Goal: Communication & Community: Share content

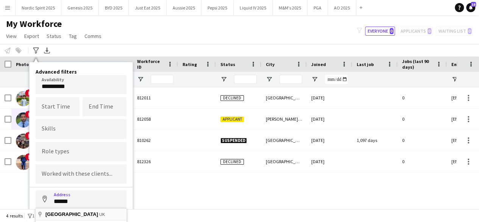
type input "**********"
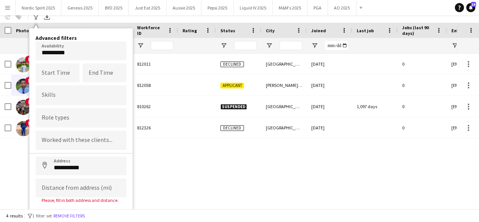
scroll to position [44, 0]
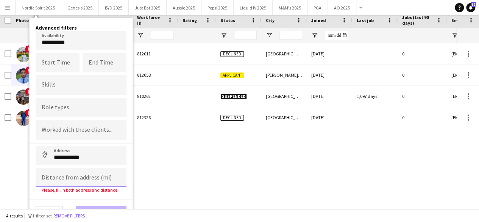
click at [96, 171] on input at bounding box center [81, 177] width 91 height 19
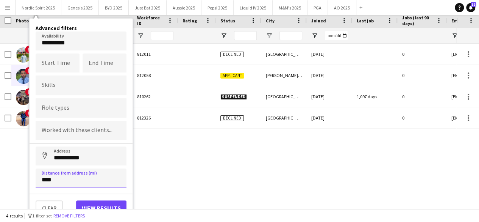
scroll to position [42, 0]
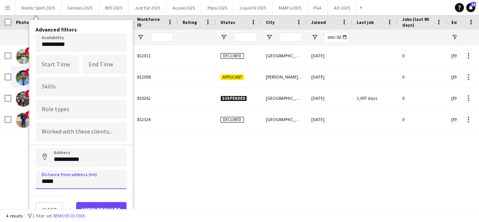
type input "*****"
click at [108, 202] on button "View results" at bounding box center [101, 209] width 50 height 15
type input "**********"
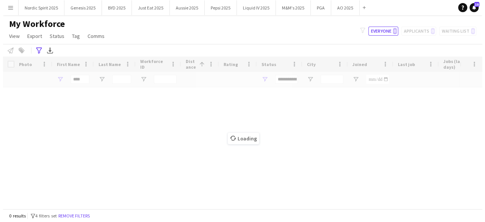
scroll to position [0, 0]
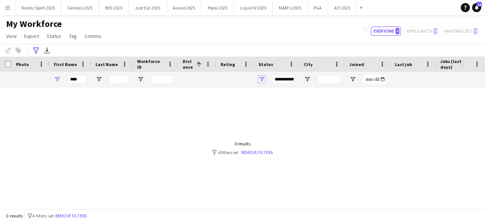
click at [262, 79] on span "Open Filter Menu" at bounding box center [261, 79] width 7 height 7
drag, startPoint x: 82, startPoint y: 70, endPoint x: 81, endPoint y: 75, distance: 5.1
click at [82, 72] on div "Workforce Details Photo First Name 1" at bounding box center [429, 71] width 859 height 31
click at [81, 76] on input "****" at bounding box center [76, 79] width 19 height 9
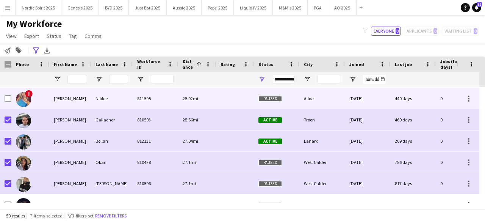
click at [24, 98] on img at bounding box center [23, 99] width 15 height 15
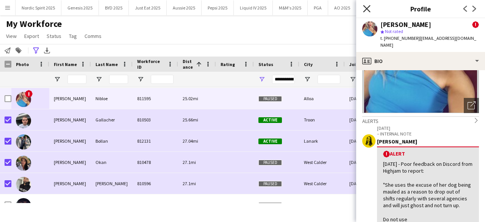
click at [367, 10] on icon "Close pop-in" at bounding box center [366, 8] width 7 height 7
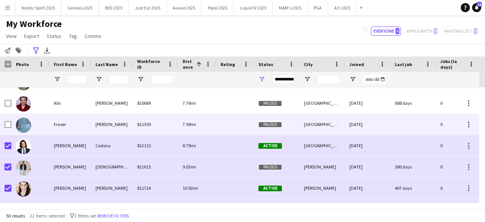
click at [10, 130] on div at bounding box center [8, 124] width 7 height 21
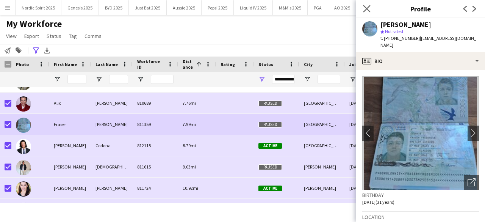
click at [366, 4] on app-icon "Close pop-in" at bounding box center [367, 8] width 11 height 11
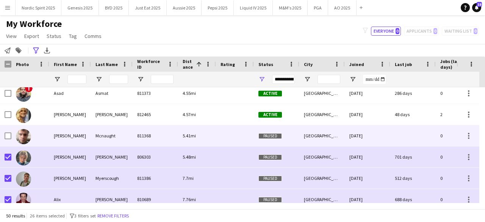
click at [23, 135] on img at bounding box center [23, 136] width 15 height 15
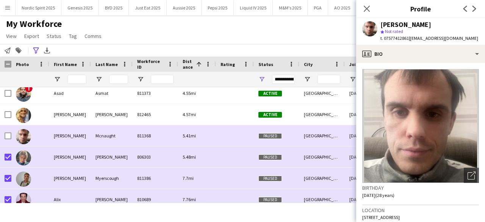
click at [23, 135] on img at bounding box center [23, 136] width 15 height 15
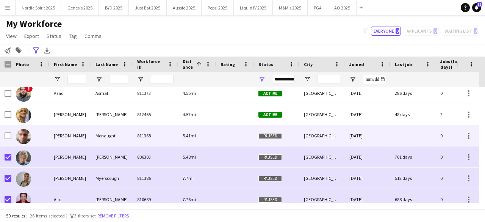
click at [23, 135] on img at bounding box center [23, 136] width 15 height 15
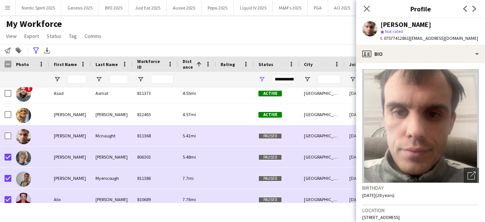
click at [23, 135] on img at bounding box center [23, 136] width 15 height 15
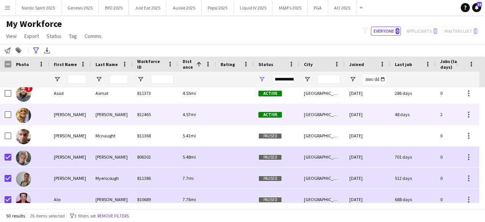
click at [24, 117] on img at bounding box center [23, 115] width 15 height 15
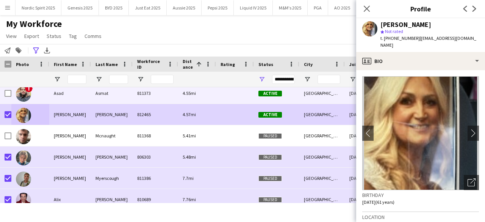
click at [25, 94] on img at bounding box center [23, 93] width 15 height 15
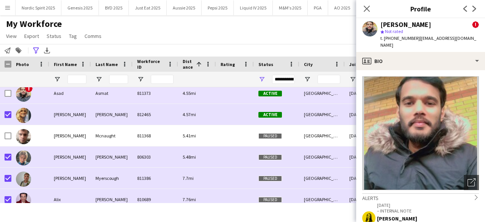
click at [25, 94] on img at bounding box center [23, 93] width 15 height 15
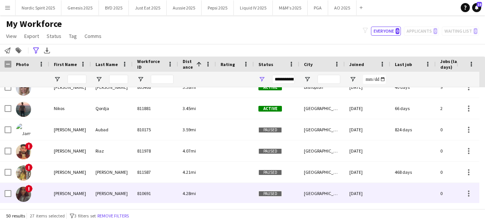
click at [23, 195] on img at bounding box center [23, 193] width 15 height 15
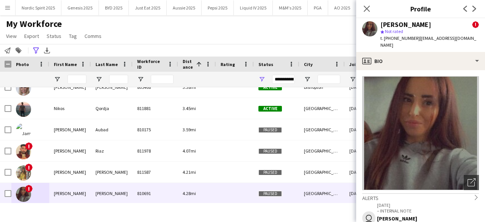
click at [479, 88] on app-crew-profile-bio "Open photos pop-in Alerts chevron-right user [DATE] – INTERNAL NOTE [PERSON_NAM…" at bounding box center [420, 146] width 129 height 152
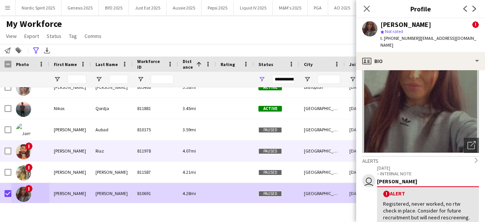
click at [26, 150] on img at bounding box center [23, 151] width 15 height 15
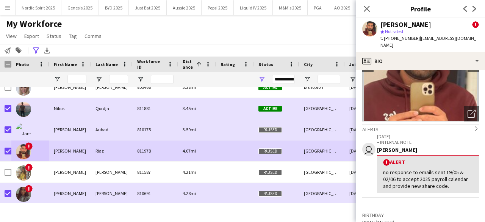
click at [366, 14] on div "Close pop-in" at bounding box center [366, 8] width 21 height 17
click at [366, 11] on icon "Close pop-in" at bounding box center [366, 8] width 7 height 7
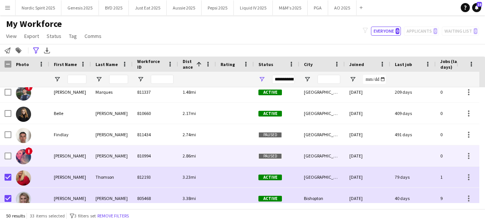
click at [22, 160] on img at bounding box center [23, 156] width 15 height 15
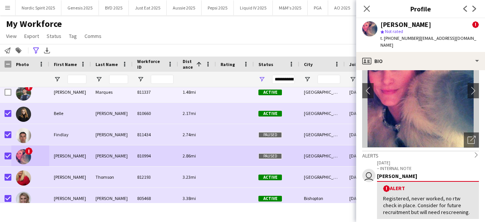
click at [26, 92] on img at bounding box center [23, 92] width 15 height 15
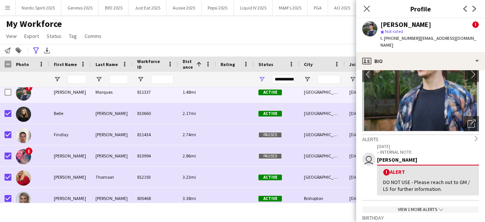
scroll to position [61, 0]
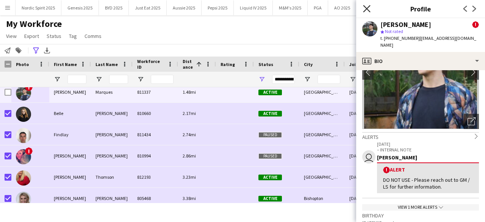
click at [366, 8] on icon at bounding box center [366, 8] width 7 height 7
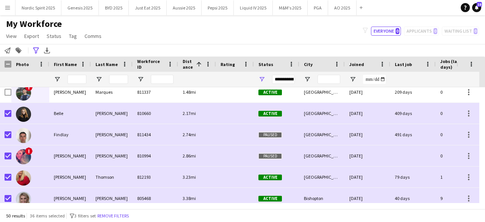
scroll to position [122, 0]
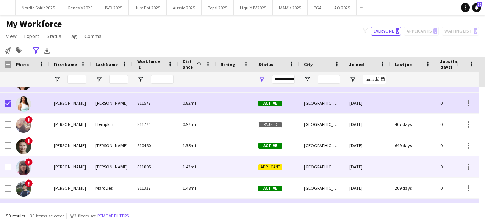
click at [22, 163] on img at bounding box center [23, 167] width 15 height 15
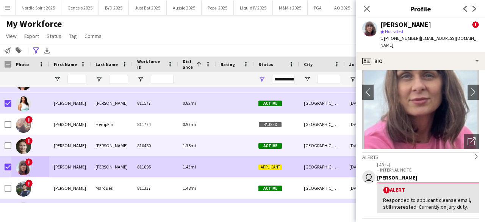
click at [24, 147] on img at bounding box center [23, 146] width 15 height 15
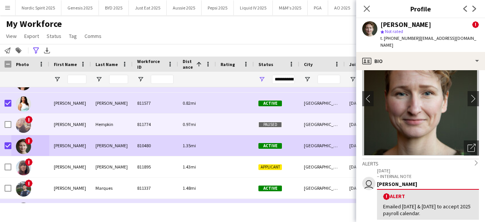
click at [20, 125] on img at bounding box center [23, 124] width 15 height 15
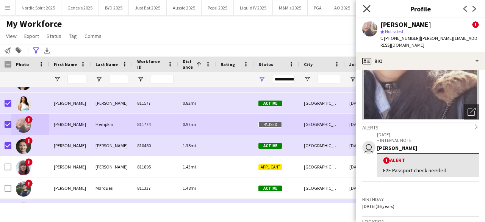
click at [369, 9] on icon "Close pop-in" at bounding box center [366, 8] width 7 height 7
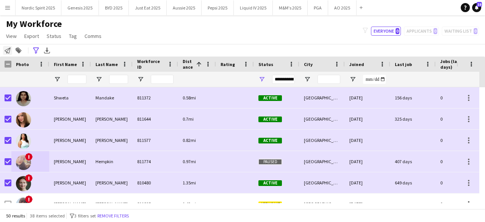
click at [10, 50] on icon at bounding box center [8, 50] width 6 height 6
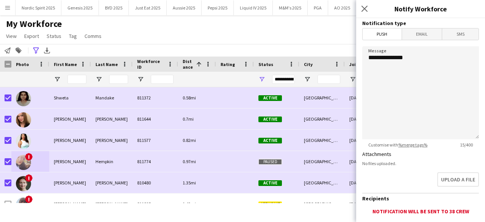
click at [265, 37] on div "My Workforce View Views Default view Compliance Log New view Update view Delete…" at bounding box center [242, 31] width 485 height 26
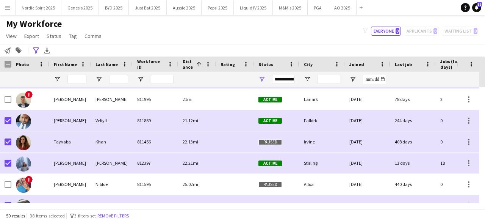
scroll to position [945, 0]
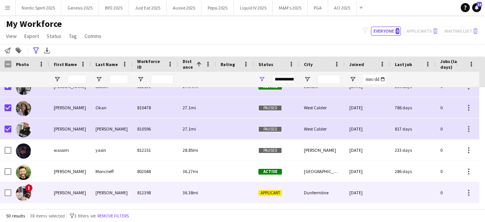
click at [27, 193] on img at bounding box center [23, 193] width 15 height 15
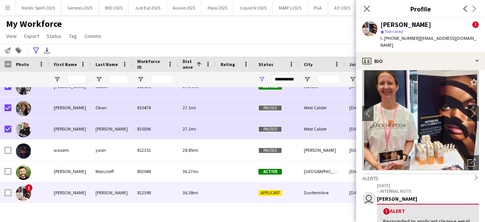
scroll to position [0, 0]
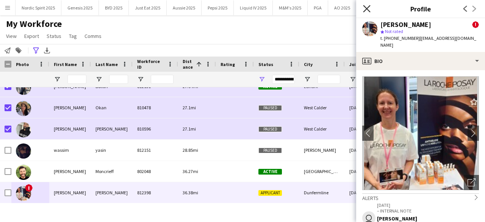
click at [366, 12] on icon "Close pop-in" at bounding box center [366, 8] width 7 height 7
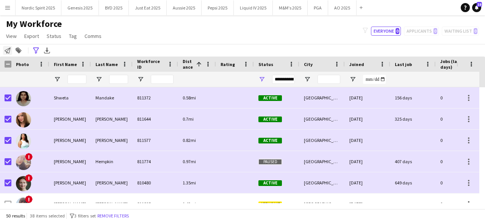
click at [9, 50] on icon "Notify workforce" at bounding box center [8, 50] width 6 height 6
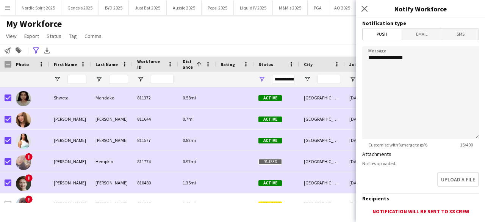
click at [415, 34] on span "Email" at bounding box center [422, 33] width 40 height 11
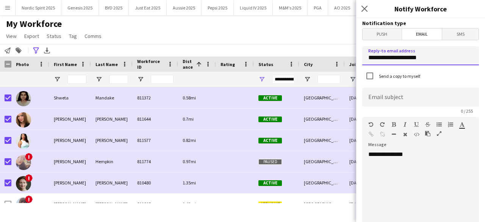
drag, startPoint x: 444, startPoint y: 53, endPoint x: 332, endPoint y: 64, distance: 112.7
click at [332, 64] on body "Menu Boards Boards Boards All jobs Status Workforce Workforce My Workforce Recr…" at bounding box center [242, 111] width 485 height 222
type input "**********"
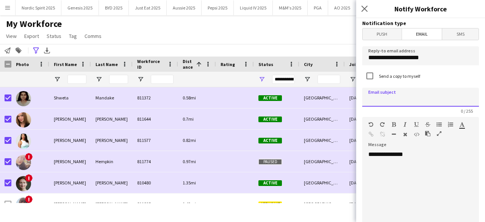
click at [385, 98] on input at bounding box center [420, 97] width 117 height 19
type input "**********"
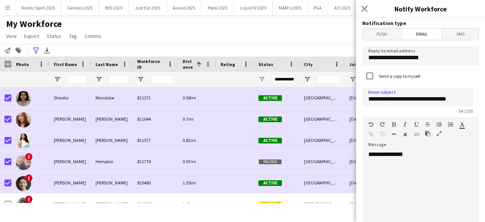
click at [386, 164] on div "**********" at bounding box center [417, 195] width 111 height 91
click at [419, 152] on div "**********" at bounding box center [417, 195] width 111 height 91
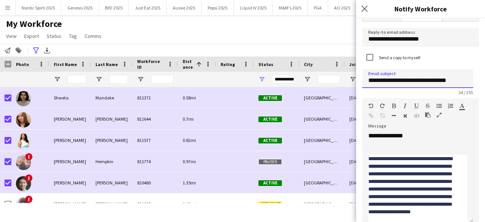
click at [391, 80] on input "**********" at bounding box center [417, 78] width 111 height 19
drag, startPoint x: 445, startPoint y: 79, endPoint x: 424, endPoint y: 78, distance: 20.9
click at [424, 78] on input "**********" at bounding box center [417, 78] width 111 height 19
click at [389, 147] on div at bounding box center [417, 151] width 99 height 8
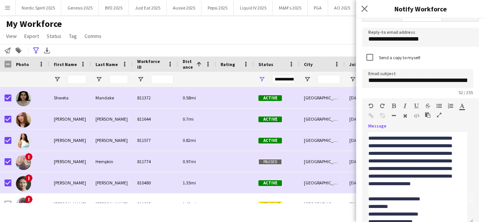
scroll to position [21, 0]
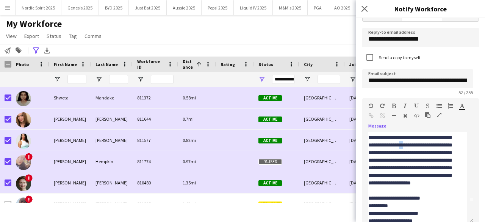
drag, startPoint x: 383, startPoint y: 152, endPoint x: 388, endPoint y: 153, distance: 4.6
click at [388, 153] on div "**********" at bounding box center [414, 183] width 93 height 114
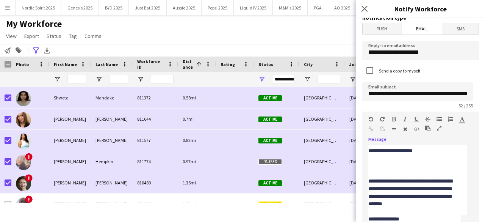
scroll to position [0, 0]
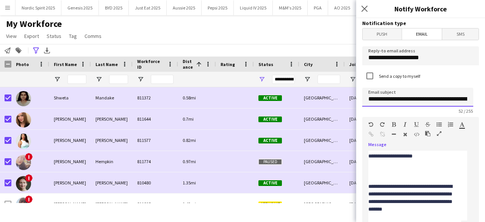
click at [389, 99] on input "**********" at bounding box center [417, 97] width 111 height 19
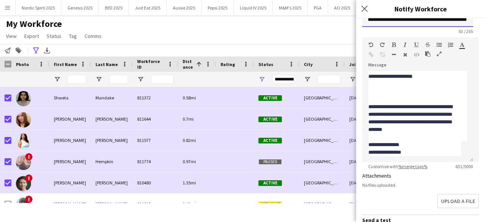
scroll to position [80, 0]
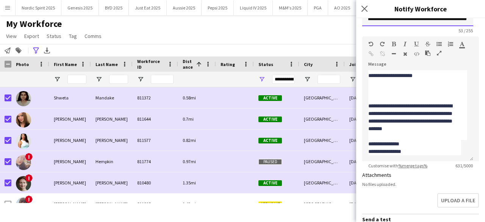
type input "**********"
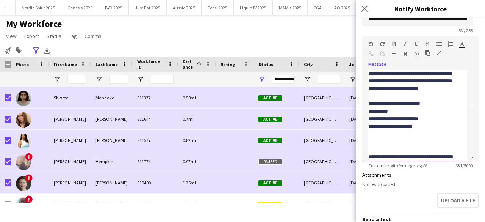
scroll to position [52, 0]
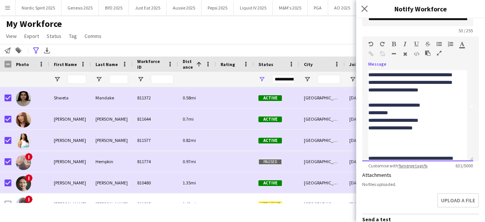
click at [420, 119] on div "**********" at bounding box center [414, 90] width 93 height 114
click at [419, 120] on div "**********" at bounding box center [414, 90] width 93 height 114
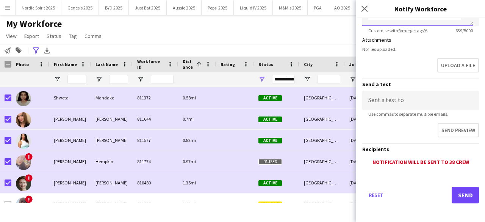
scroll to position [218, 0]
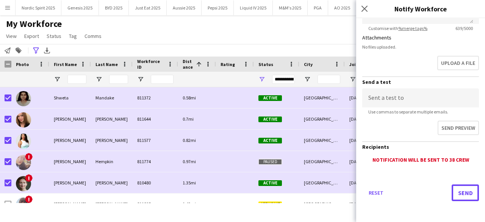
drag, startPoint x: 457, startPoint y: 191, endPoint x: 480, endPoint y: 166, distance: 33.5
click at [479, 166] on form "**********" at bounding box center [420, 11] width 129 height 421
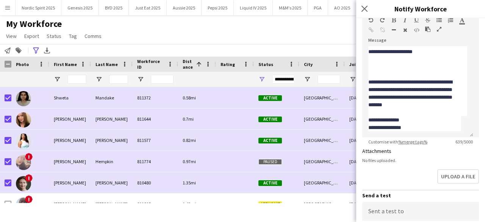
scroll to position [104, 0]
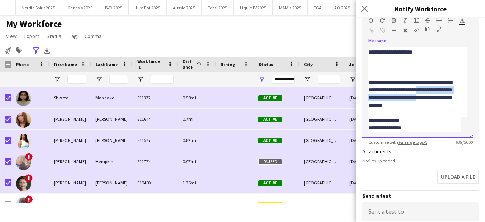
drag, startPoint x: 451, startPoint y: 98, endPoint x: 440, endPoint y: 87, distance: 15.8
click at [440, 87] on div "**********" at bounding box center [414, 90] width 93 height 38
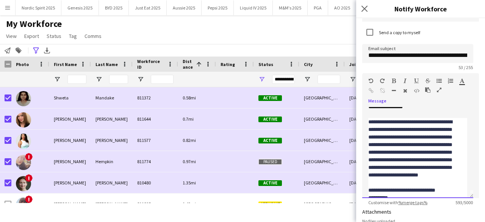
scroll to position [0, 0]
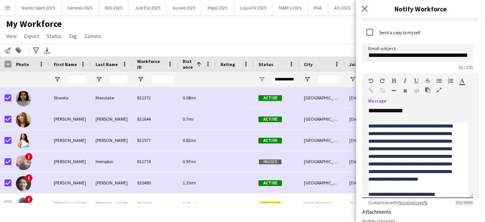
click at [413, 126] on div "**********" at bounding box center [414, 179] width 93 height 114
click at [439, 133] on div "**********" at bounding box center [414, 179] width 93 height 114
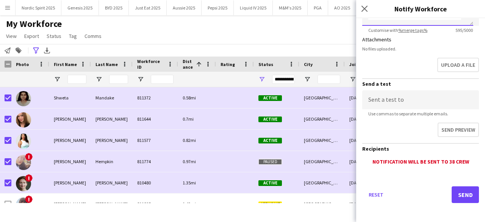
scroll to position [218, 0]
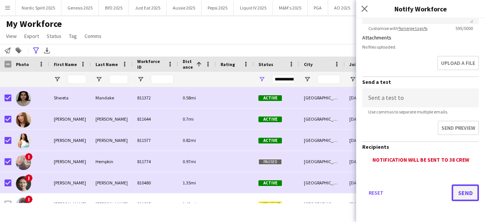
click at [468, 194] on button "Send" at bounding box center [465, 192] width 27 height 17
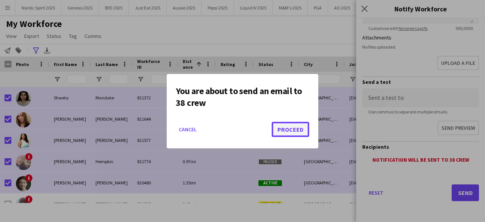
click at [283, 123] on button "Proceed" at bounding box center [291, 129] width 38 height 15
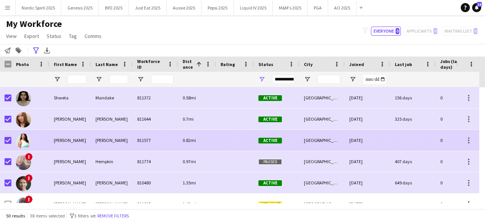
click at [28, 144] on img at bounding box center [23, 140] width 15 height 15
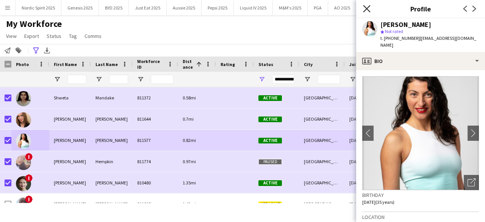
click at [366, 10] on icon "Close pop-in" at bounding box center [366, 8] width 7 height 7
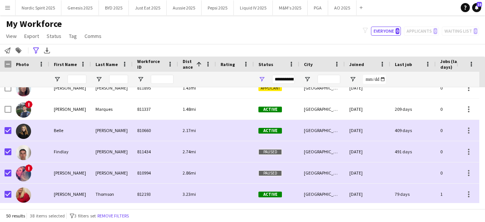
scroll to position [121, 0]
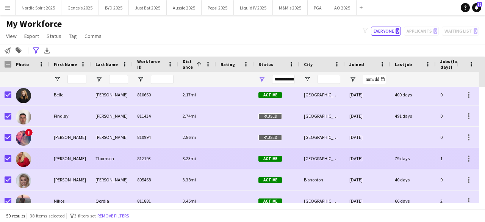
click at [18, 163] on img at bounding box center [23, 159] width 15 height 15
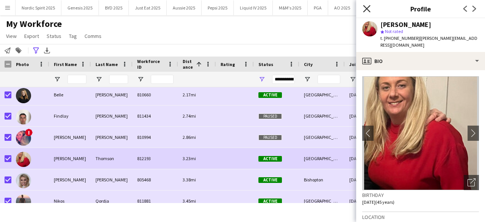
click at [366, 9] on icon at bounding box center [366, 8] width 7 height 7
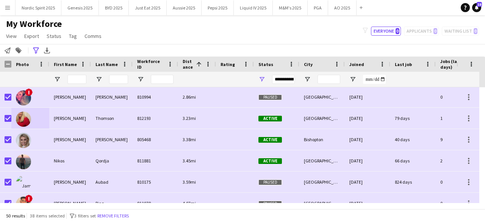
scroll to position [197, 0]
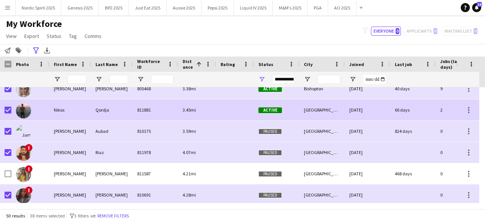
click at [28, 106] on img at bounding box center [23, 110] width 15 height 15
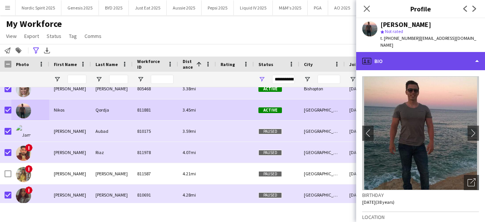
click at [427, 55] on div "profile Bio" at bounding box center [420, 61] width 129 height 18
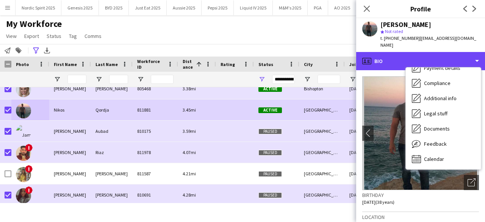
scroll to position [102, 0]
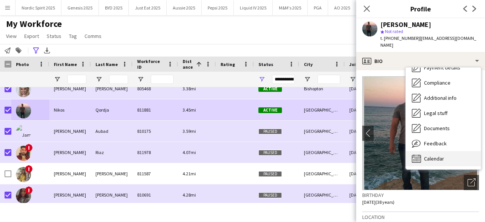
click at [445, 153] on div "Calendar Calendar" at bounding box center [443, 158] width 75 height 15
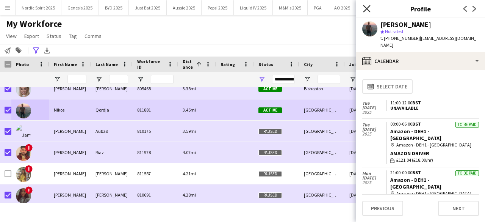
click at [366, 8] on icon at bounding box center [366, 8] width 7 height 7
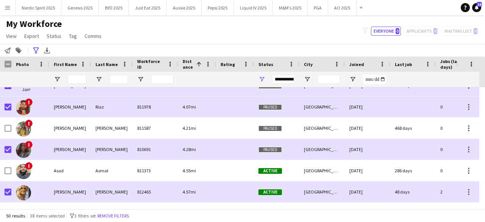
scroll to position [300, 0]
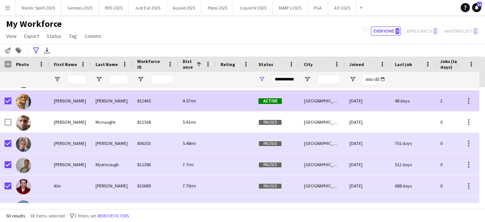
click at [23, 99] on img at bounding box center [23, 101] width 15 height 15
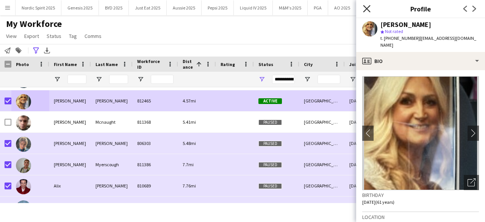
click at [368, 9] on icon "Close pop-in" at bounding box center [366, 8] width 7 height 7
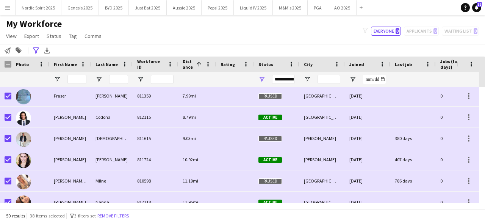
scroll to position [505, 0]
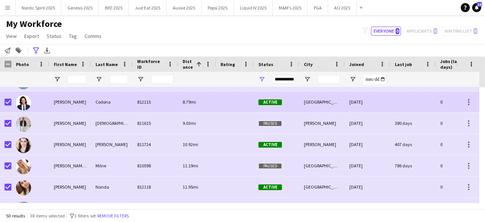
click at [22, 97] on img at bounding box center [23, 102] width 15 height 15
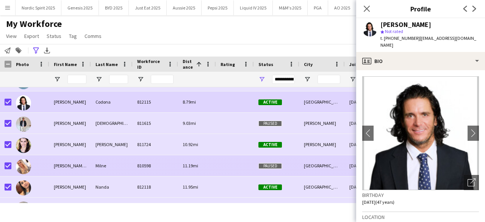
click at [54, 161] on div "[PERSON_NAME] [PERSON_NAME]" at bounding box center [70, 165] width 42 height 21
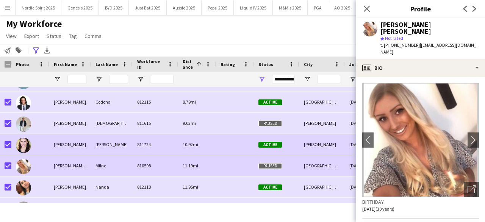
click at [33, 141] on div at bounding box center [30, 144] width 38 height 21
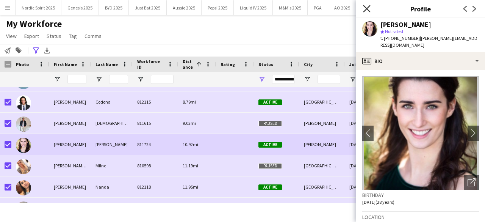
click at [368, 9] on icon at bounding box center [366, 8] width 7 height 7
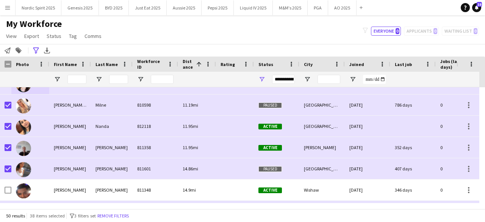
scroll to position [581, 0]
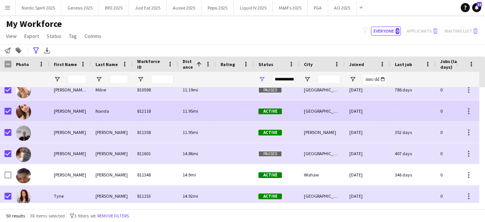
click at [23, 112] on img at bounding box center [23, 111] width 15 height 15
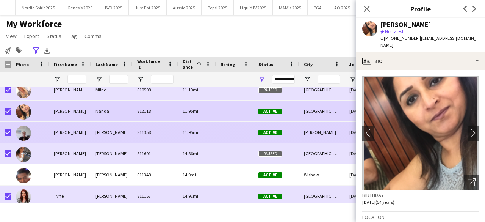
click at [28, 139] on img at bounding box center [23, 132] width 15 height 15
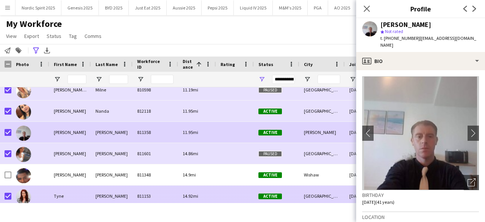
click at [24, 196] on img at bounding box center [23, 196] width 15 height 15
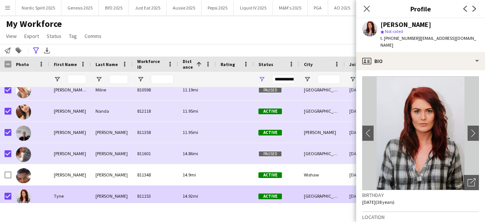
click at [365, 13] on div "Close pop-in" at bounding box center [366, 8] width 21 height 17
click at [365, 3] on app-icon "Close pop-in" at bounding box center [367, 8] width 11 height 11
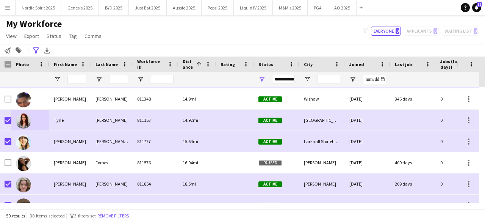
scroll to position [667, 0]
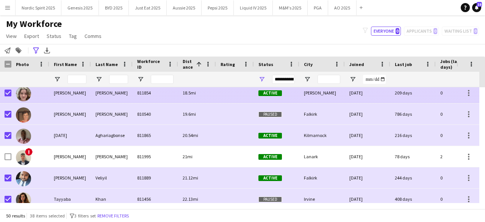
click at [20, 94] on img at bounding box center [23, 93] width 15 height 15
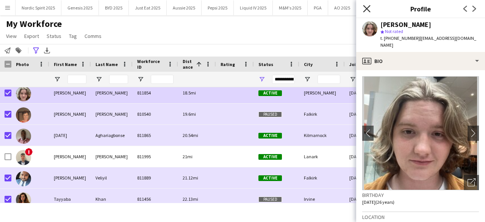
click at [366, 8] on icon at bounding box center [366, 8] width 7 height 7
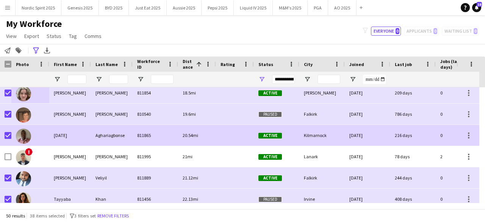
click at [22, 131] on img at bounding box center [23, 135] width 15 height 15
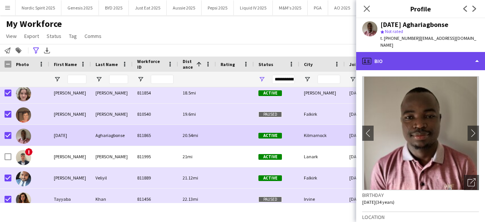
click at [399, 56] on div "profile Bio" at bounding box center [420, 61] width 129 height 18
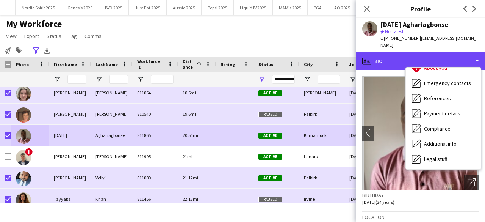
scroll to position [102, 0]
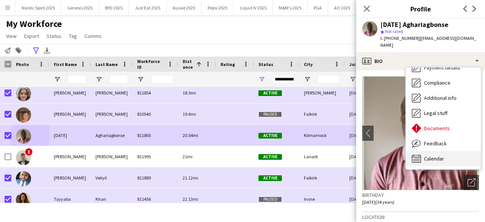
click at [449, 151] on div "Calendar Calendar" at bounding box center [443, 158] width 75 height 15
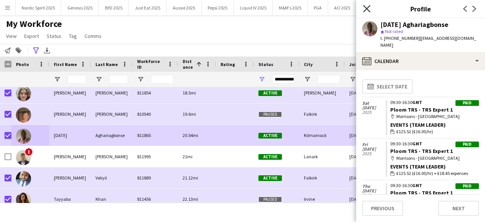
click at [363, 5] on icon "Close pop-in" at bounding box center [366, 8] width 7 height 7
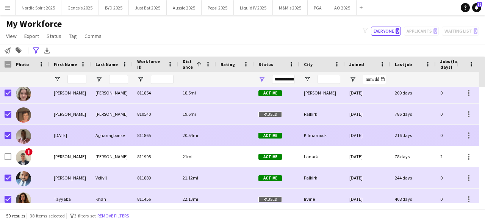
click at [26, 135] on img at bounding box center [23, 135] width 15 height 15
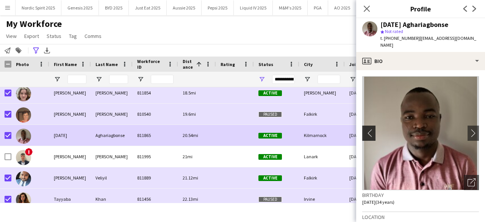
click at [369, 129] on app-icon "chevron-left" at bounding box center [368, 133] width 12 height 8
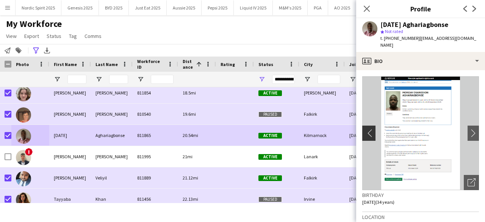
click at [369, 129] on app-icon "chevron-left" at bounding box center [368, 133] width 12 height 8
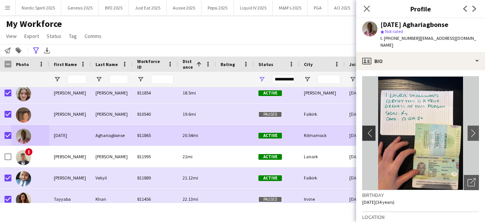
click at [369, 129] on app-icon "chevron-left" at bounding box center [368, 133] width 12 height 8
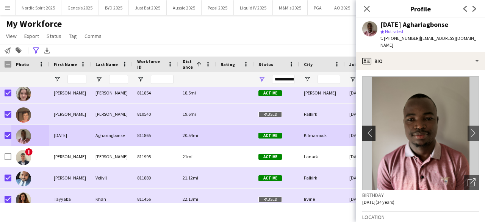
click at [369, 129] on app-icon "chevron-left" at bounding box center [368, 133] width 12 height 8
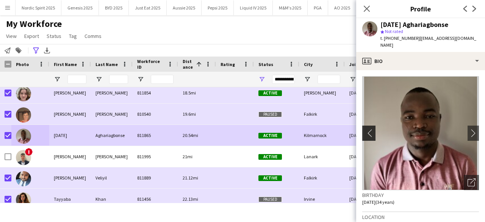
click at [369, 129] on app-icon "chevron-left" at bounding box center [368, 133] width 12 height 8
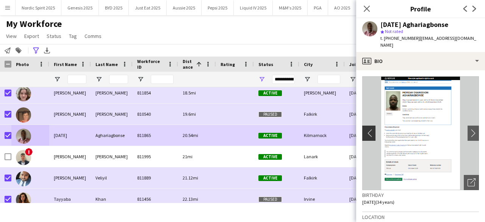
click at [369, 129] on app-icon "chevron-left" at bounding box center [368, 133] width 12 height 8
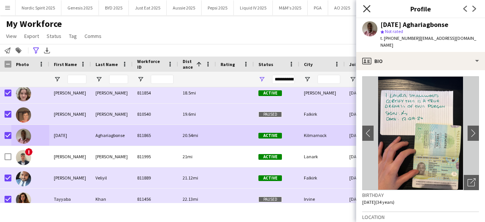
click at [367, 8] on icon "Close pop-in" at bounding box center [366, 8] width 7 height 7
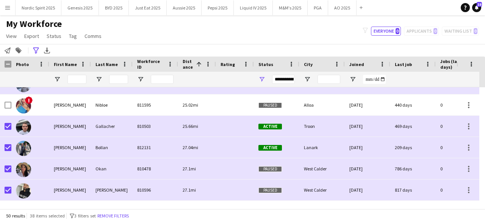
scroll to position [899, 0]
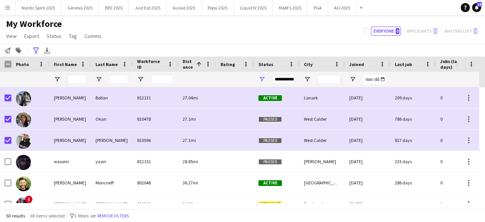
click at [479, 90] on div at bounding box center [482, 145] width 6 height 116
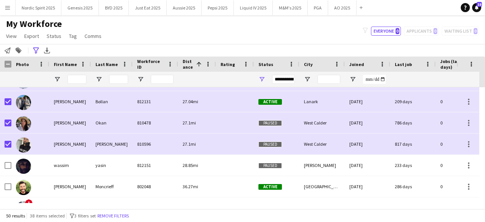
click at [479, 90] on div at bounding box center [482, 145] width 6 height 116
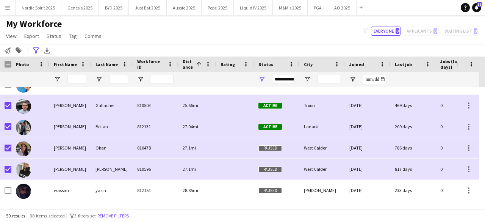
click at [479, 90] on div at bounding box center [482, 145] width 6 height 116
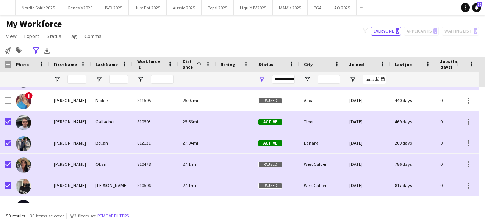
click at [479, 90] on div at bounding box center [482, 145] width 6 height 116
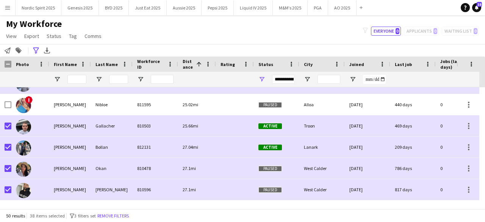
click at [479, 90] on div at bounding box center [482, 145] width 6 height 116
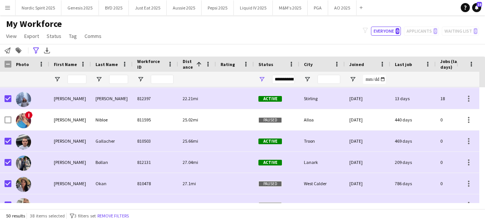
click at [479, 90] on div at bounding box center [482, 145] width 6 height 116
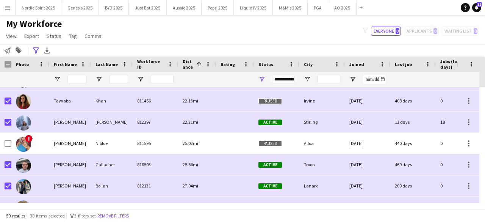
click at [479, 90] on div at bounding box center [482, 145] width 6 height 116
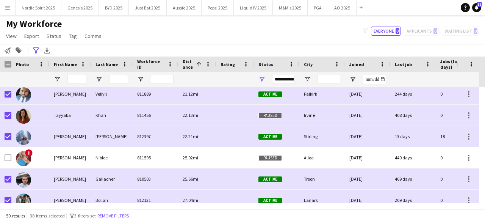
click at [479, 90] on div at bounding box center [482, 145] width 6 height 116
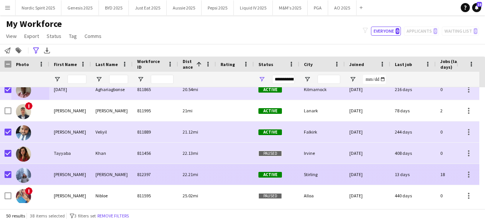
click at [23, 175] on img at bounding box center [23, 174] width 15 height 15
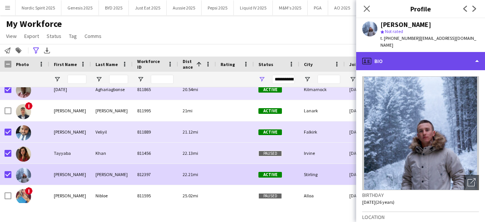
click at [470, 55] on div "profile Bio" at bounding box center [420, 61] width 129 height 18
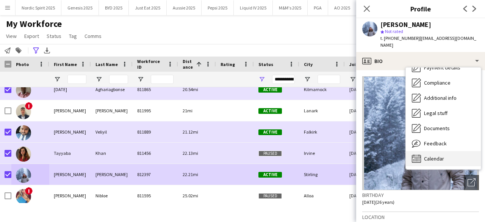
click at [452, 151] on div "Calendar Calendar" at bounding box center [443, 158] width 75 height 15
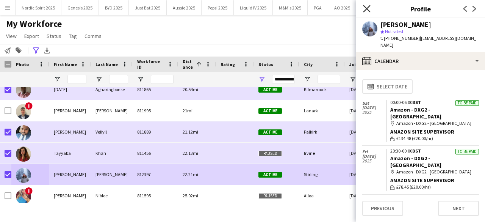
click at [367, 9] on icon at bounding box center [366, 8] width 7 height 7
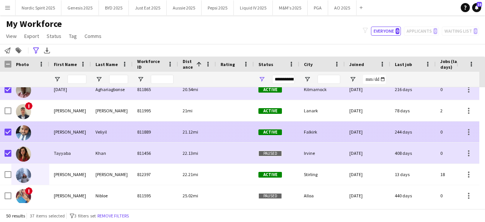
click at [23, 134] on img at bounding box center [23, 132] width 15 height 15
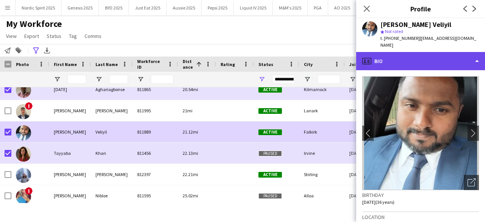
click at [399, 53] on div "profile Bio" at bounding box center [420, 61] width 129 height 18
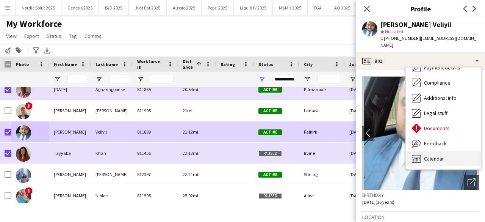
click at [445, 151] on div "Calendar Calendar" at bounding box center [443, 158] width 75 height 15
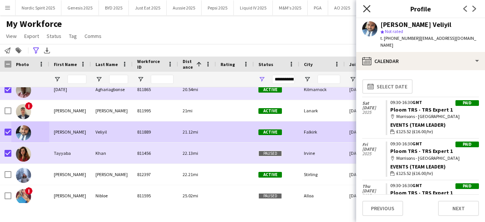
click at [368, 9] on icon "Close pop-in" at bounding box center [366, 8] width 7 height 7
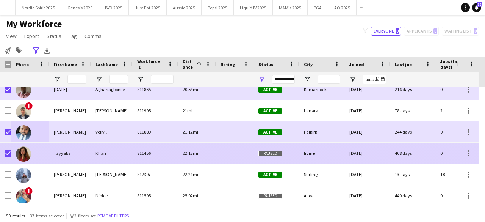
click at [9, 149] on div at bounding box center [8, 152] width 7 height 21
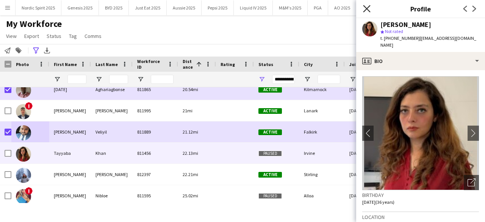
click at [365, 5] on app-icon "Close pop-in" at bounding box center [367, 8] width 11 height 11
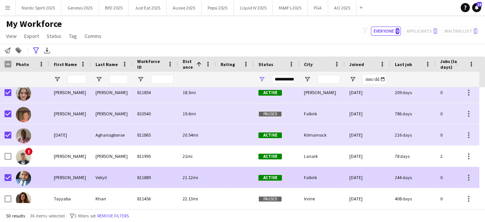
click at [28, 178] on img at bounding box center [23, 178] width 15 height 15
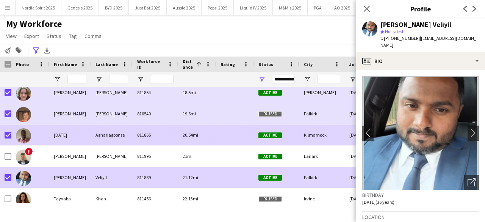
click at [28, 134] on img at bounding box center [23, 135] width 15 height 15
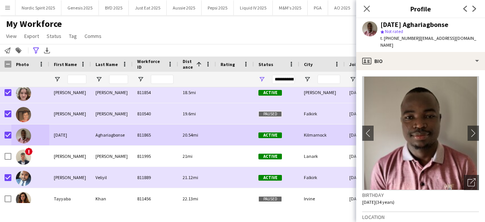
click at [142, 39] on div "My Workforce View Views Default view Compliance Log New view Update view Delete…" at bounding box center [242, 31] width 485 height 26
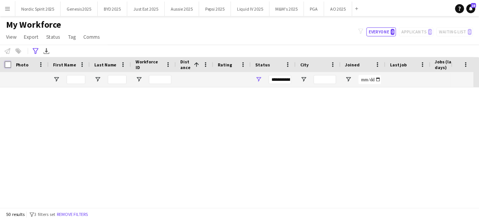
scroll to position [0, 0]
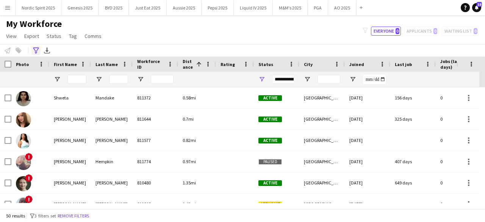
click at [34, 49] on icon at bounding box center [36, 50] width 6 height 6
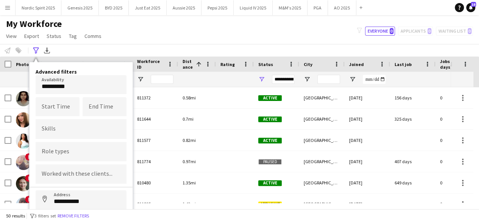
scroll to position [42, 0]
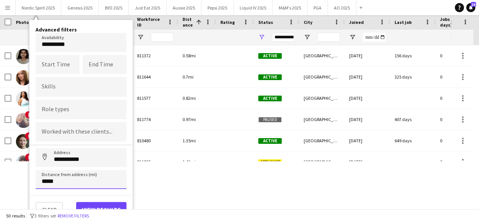
click at [77, 180] on input "*****" at bounding box center [81, 179] width 91 height 19
type input "*****"
click at [92, 203] on button "View results" at bounding box center [101, 209] width 50 height 15
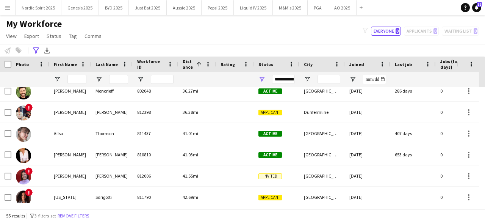
scroll to position [1021, 0]
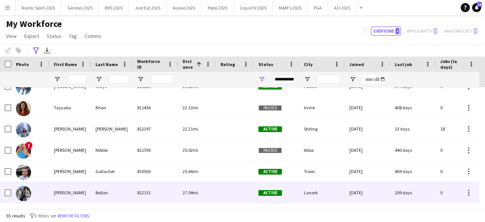
click at [29, 191] on img at bounding box center [23, 193] width 15 height 15
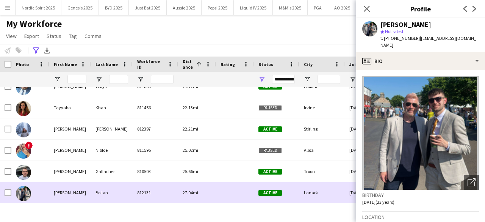
click at [29, 191] on img at bounding box center [23, 193] width 15 height 15
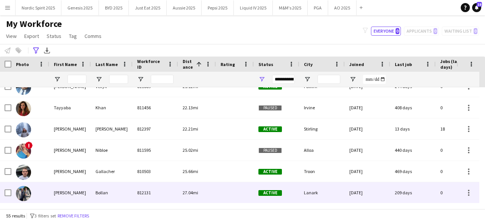
click at [29, 191] on img at bounding box center [23, 193] width 15 height 15
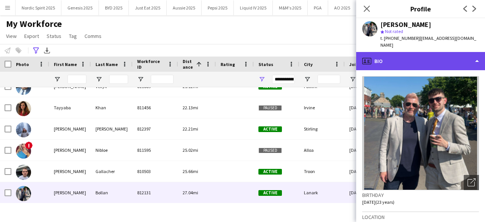
click at [400, 59] on div "profile Bio" at bounding box center [420, 61] width 129 height 18
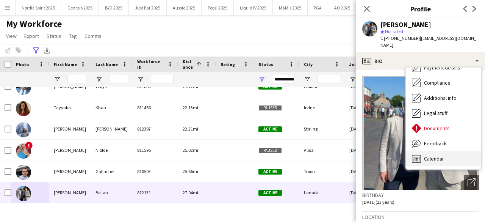
click at [448, 151] on div "Calendar Calendar" at bounding box center [443, 158] width 75 height 15
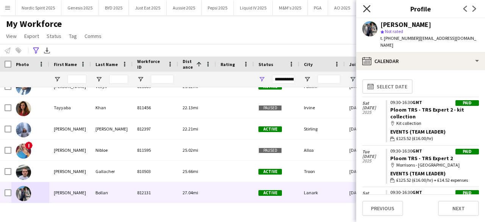
click at [368, 8] on icon "Close pop-in" at bounding box center [366, 8] width 7 height 7
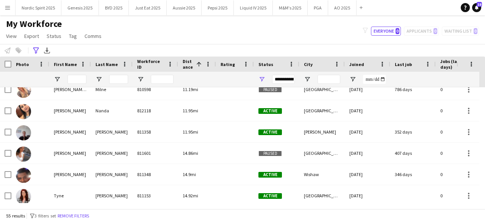
scroll to position [578, 0]
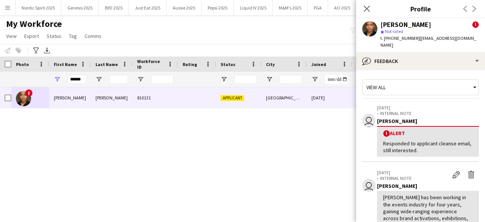
drag, startPoint x: 0, startPoint y: 0, endPoint x: 363, endPoint y: 10, distance: 363.2
click at [363, 10] on icon "Close pop-in" at bounding box center [366, 8] width 7 height 7
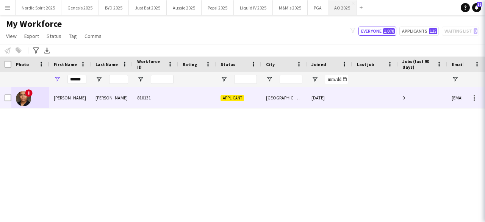
scroll to position [271, 0]
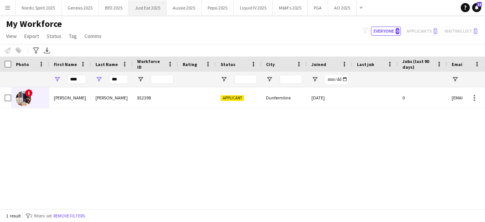
click at [136, 11] on button "Just Eat 2025 Close" at bounding box center [148, 7] width 38 height 15
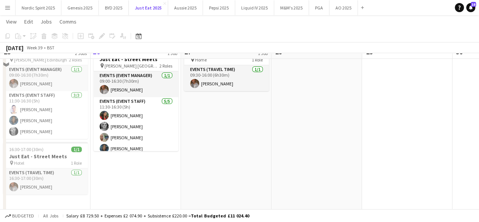
scroll to position [89, 0]
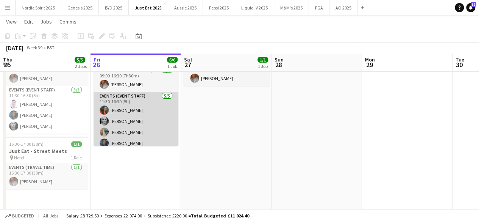
click at [102, 129] on app-user-avatar at bounding box center [104, 131] width 9 height 9
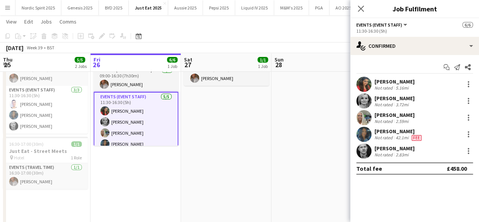
click at [362, 118] on app-user-avatar at bounding box center [364, 117] width 15 height 15
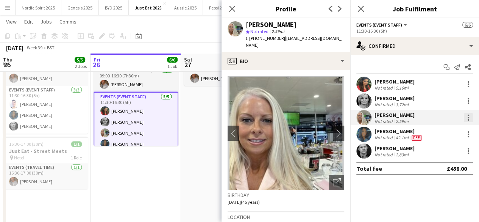
click at [468, 116] on div at bounding box center [468, 117] width 9 height 9
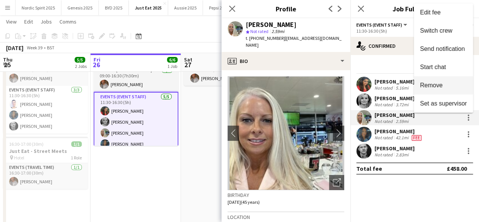
click at [446, 88] on span "Remove" at bounding box center [443, 85] width 47 height 7
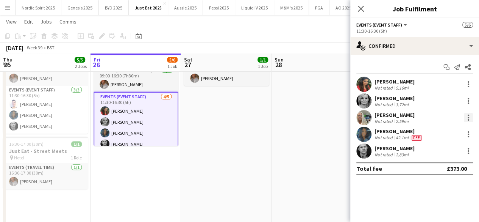
click at [467, 117] on div at bounding box center [468, 117] width 9 height 9
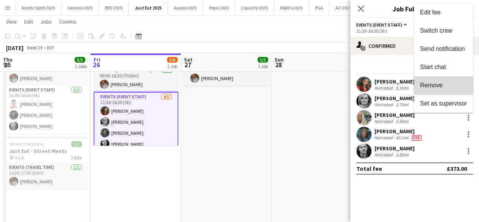
click at [455, 89] on span "Remove" at bounding box center [443, 85] width 47 height 7
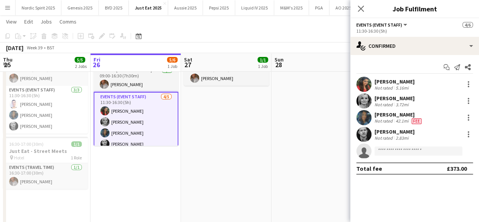
click at [308, 144] on app-date-cell at bounding box center [317, 139] width 91 height 219
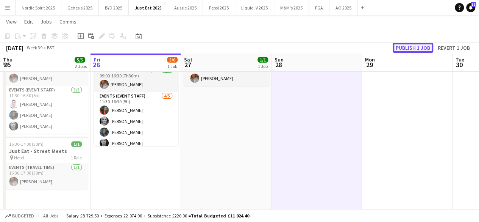
click at [416, 47] on button "Publish 1 job" at bounding box center [413, 48] width 41 height 10
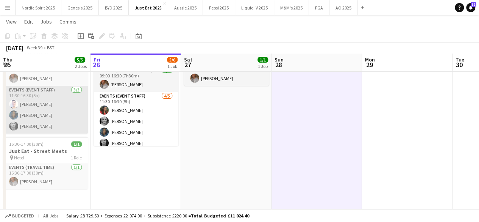
click at [13, 102] on app-user-avatar at bounding box center [13, 103] width 9 height 9
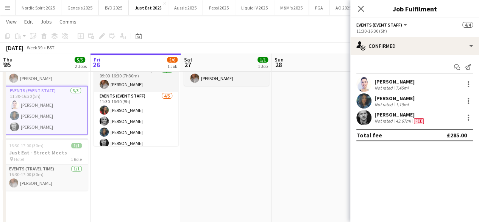
click at [362, 85] on app-user-avatar at bounding box center [364, 84] width 15 height 15
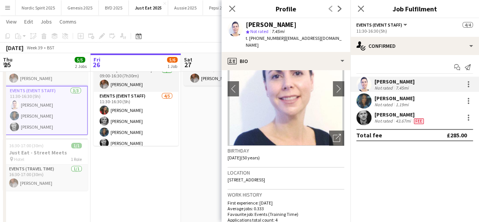
scroll to position [45, 0]
